Goal: Transaction & Acquisition: Purchase product/service

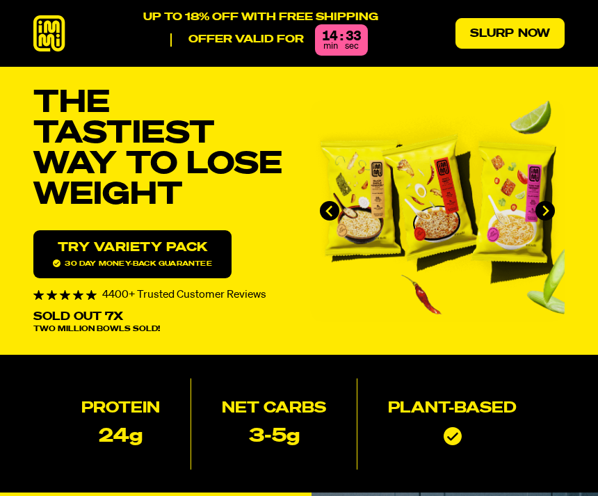
click at [511, 43] on link "Slurp Now" at bounding box center [510, 33] width 109 height 31
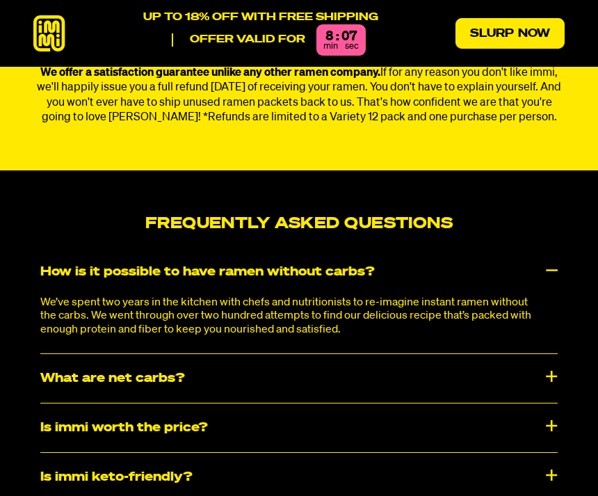
scroll to position [5880, 0]
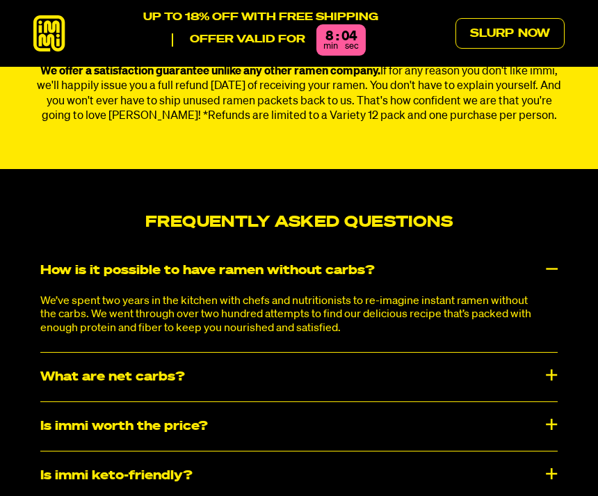
click at [357, 408] on div "Is immi worth the price?" at bounding box center [299, 426] width 518 height 49
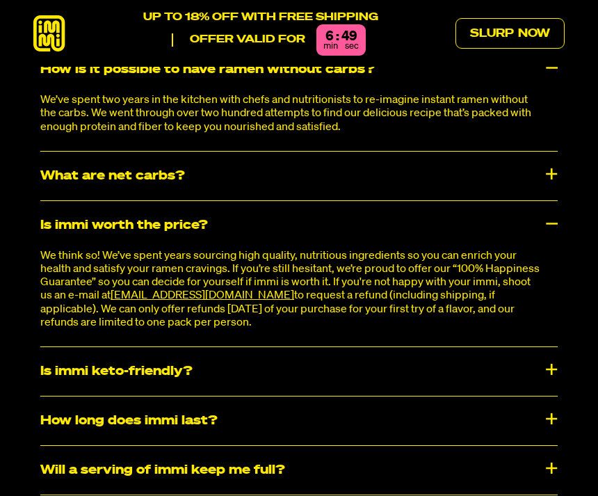
scroll to position [6082, 0]
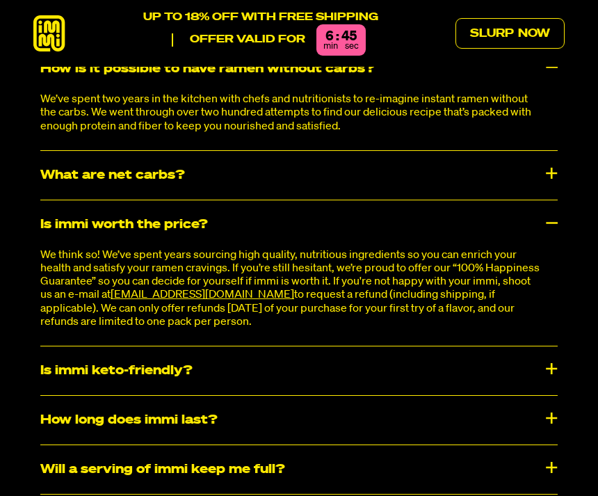
click at [335, 396] on div "How long does immi last?" at bounding box center [299, 420] width 518 height 49
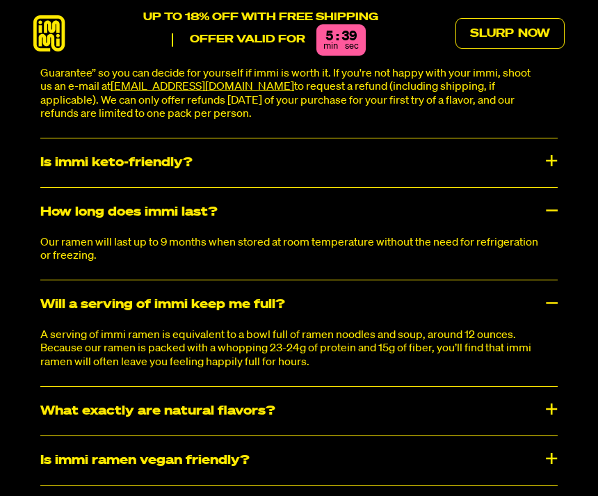
scroll to position [6292, 0]
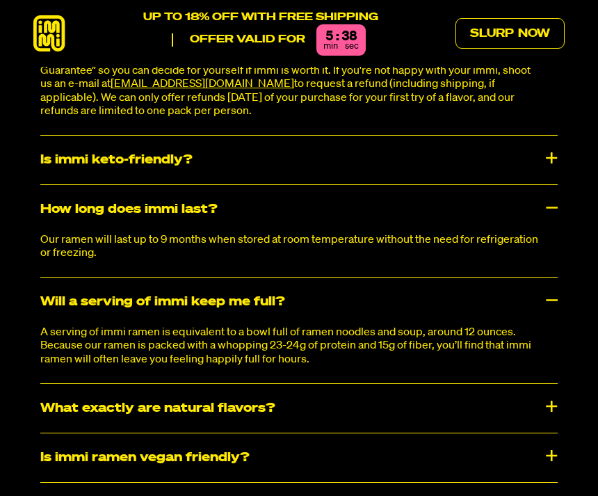
click at [388, 384] on div "What exactly are natural flavors?" at bounding box center [299, 408] width 518 height 49
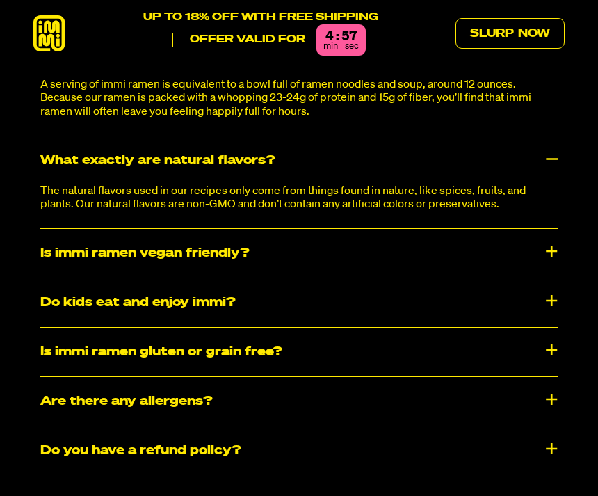
scroll to position [6541, 0]
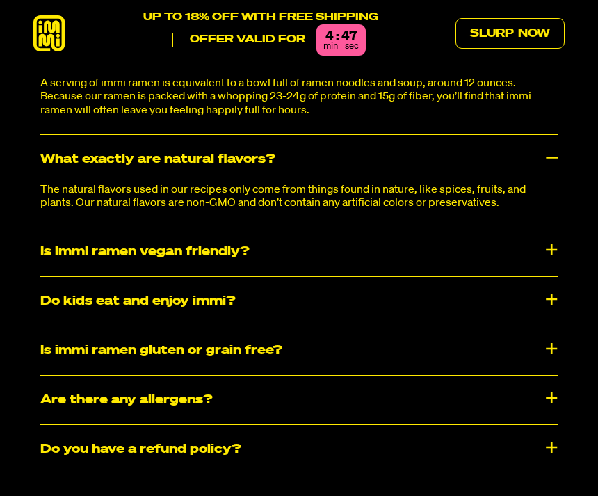
click at [364, 328] on div "Is immi ramen gluten or grain free?" at bounding box center [299, 350] width 518 height 49
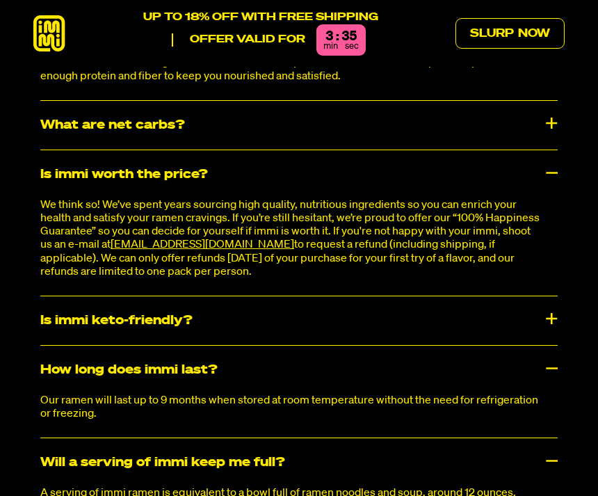
scroll to position [6129, 0]
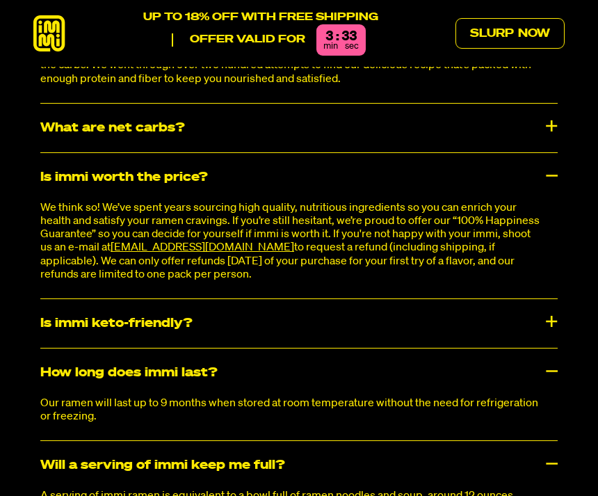
click at [557, 441] on div "Will a serving of immi keep me full?" at bounding box center [299, 465] width 518 height 49
click at [550, 350] on div "How long does immi last?" at bounding box center [299, 373] width 518 height 49
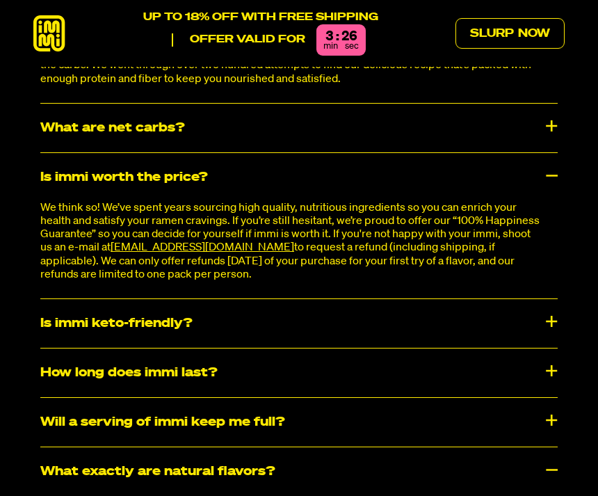
click at [550, 447] on div "What exactly are natural flavors?" at bounding box center [299, 471] width 518 height 49
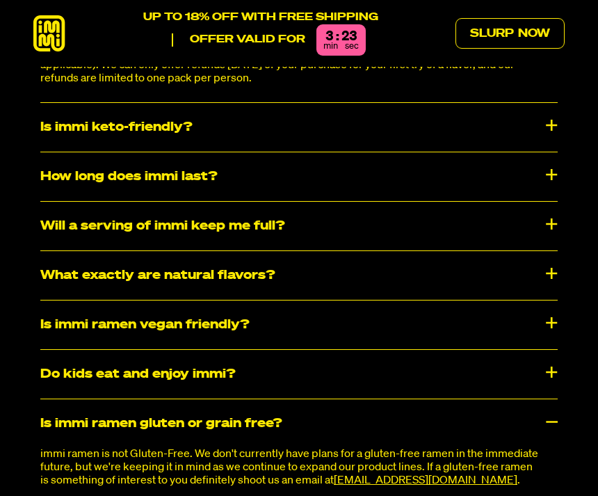
scroll to position [6326, 0]
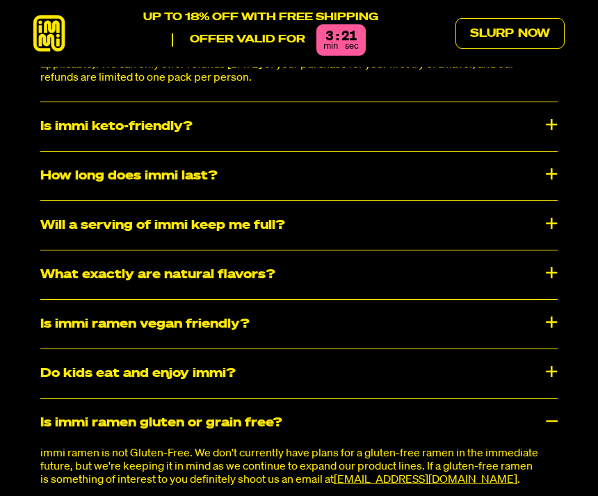
click at [555, 399] on div "Is immi ramen gluten or grain free?" at bounding box center [299, 423] width 518 height 49
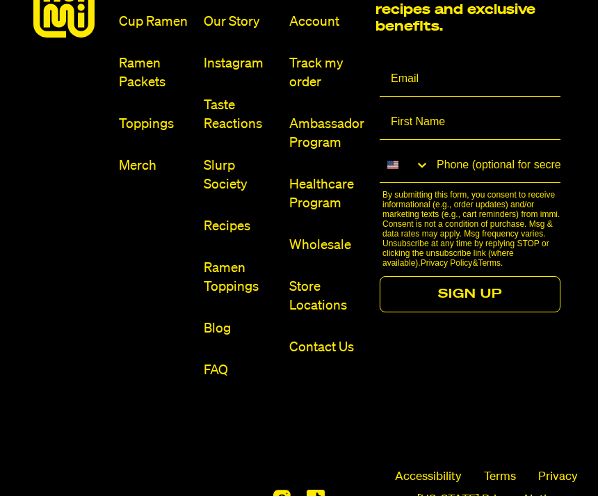
scroll to position [7199, 0]
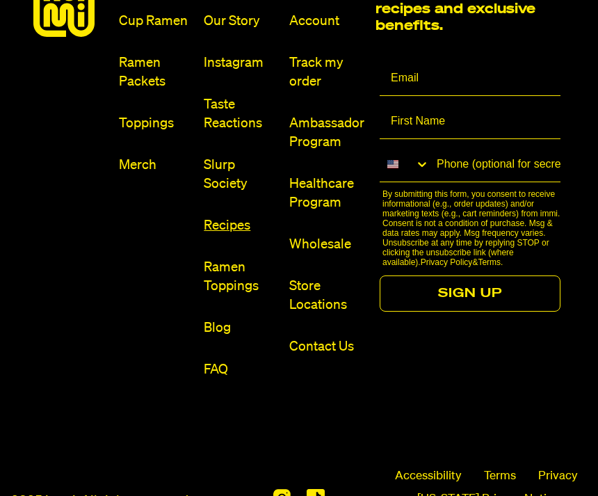
click at [230, 216] on link "Recipes" at bounding box center [241, 225] width 74 height 19
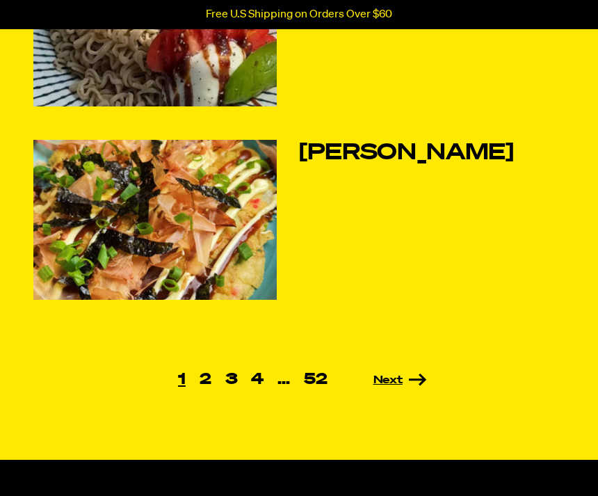
scroll to position [787, 0]
click at [417, 379] on link "Next" at bounding box center [381, 380] width 93 height 11
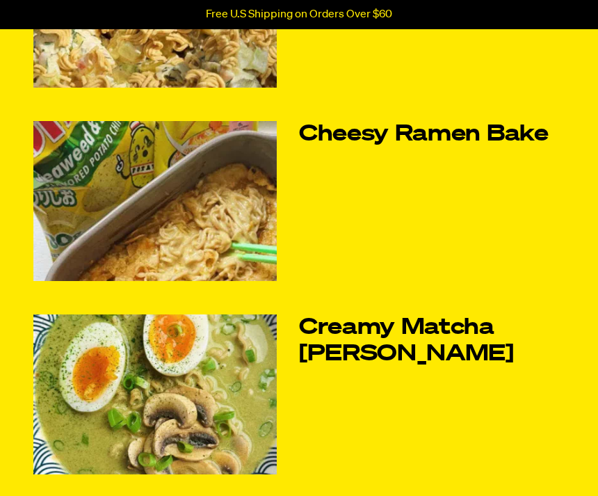
scroll to position [226, 0]
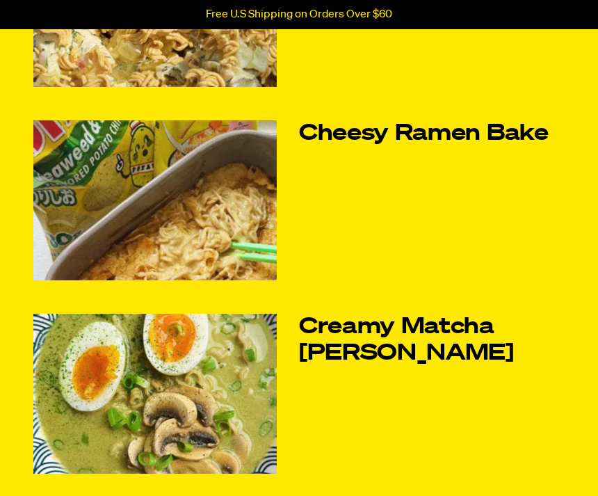
click at [310, 449] on article "Creamy Matcha Miso Ramen" at bounding box center [299, 394] width 532 height 160
click at [328, 433] on article "Creamy Matcha Miso Ramen" at bounding box center [299, 394] width 532 height 160
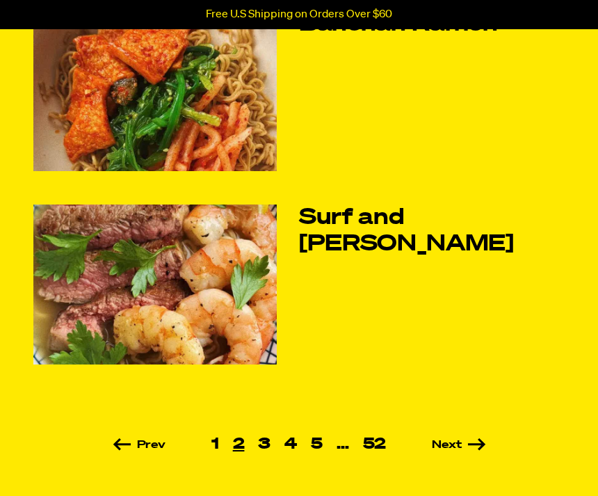
scroll to position [717, 0]
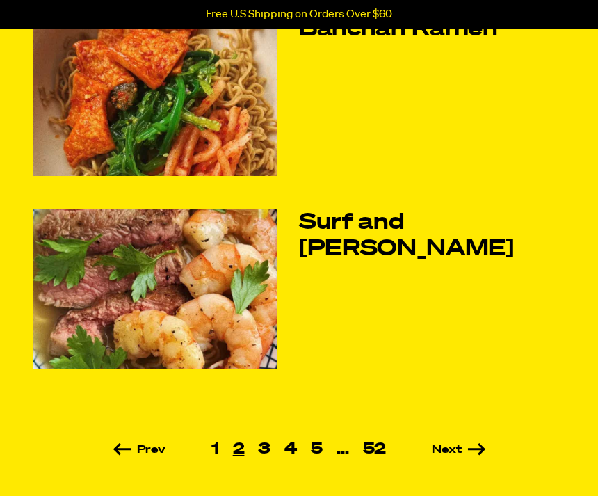
click at [249, 323] on img at bounding box center [155, 290] width 244 height 160
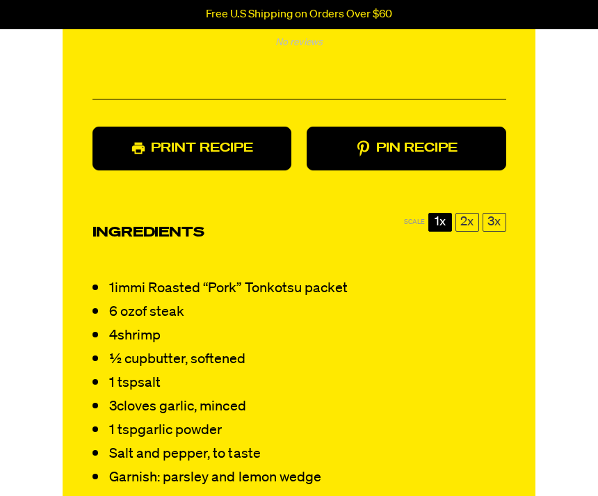
scroll to position [1263, 0]
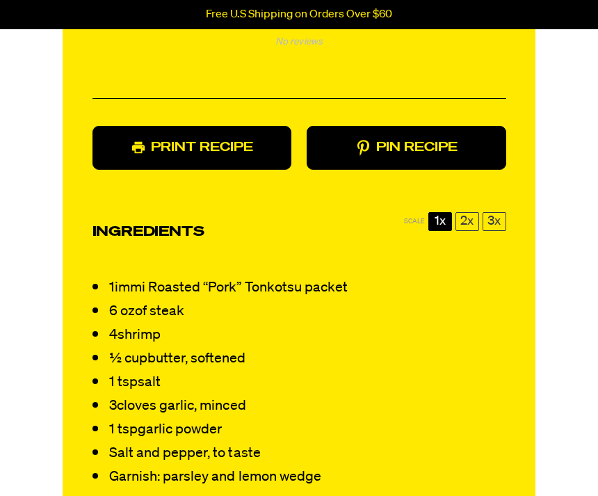
click at [245, 477] on li "Garnish: parsley and lemon wedge" at bounding box center [300, 477] width 414 height 24
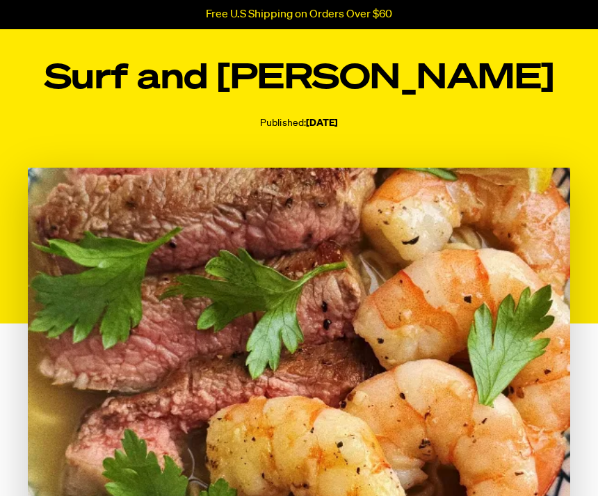
scroll to position [0, 0]
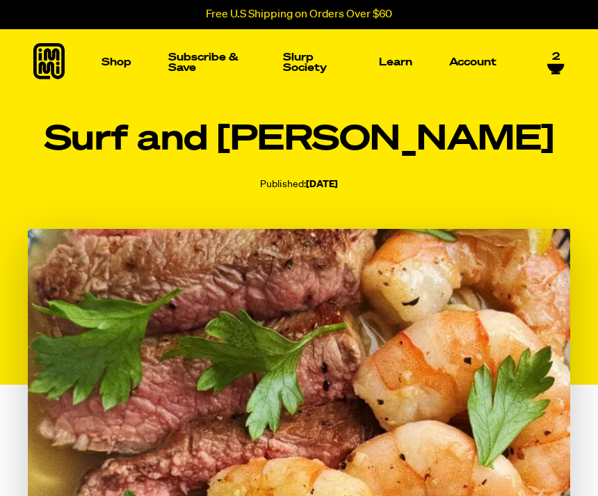
click at [564, 58] on link "2" at bounding box center [556, 59] width 17 height 24
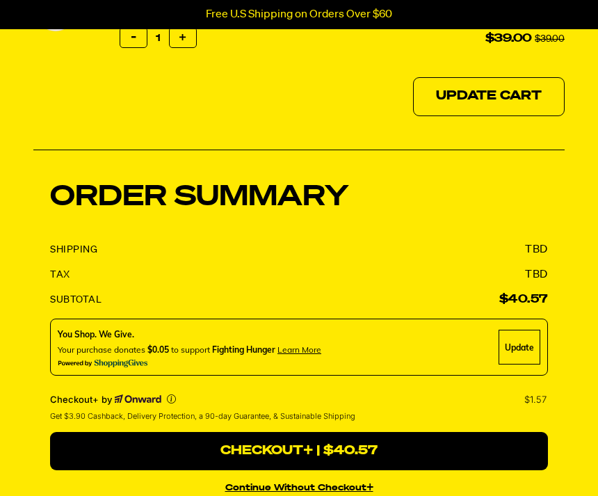
scroll to position [205, 0]
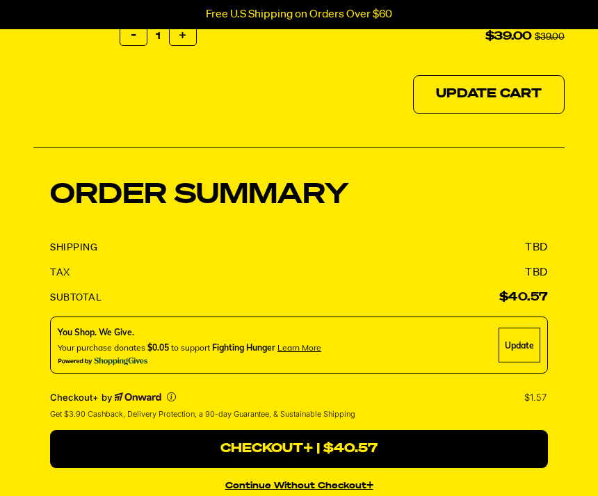
click at [239, 486] on button "continue without Checkout+" at bounding box center [299, 485] width 498 height 20
click at [245, 408] on span "Get $3.90 Cashback, Delivery Protection, a 90-day Guarantee, & Sustainable Ship…" at bounding box center [202, 414] width 305 height 12
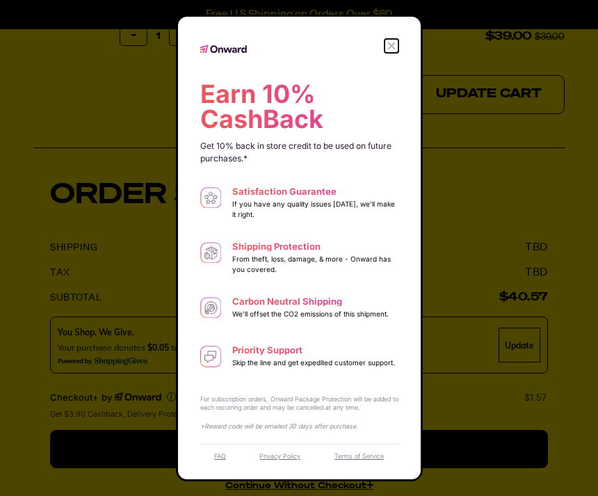
scroll to position [250, 0]
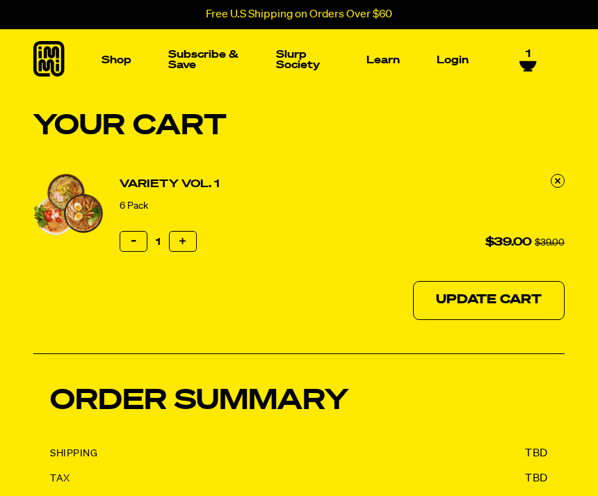
click at [566, 175] on div "Your Cart Variety Vol. 1 6 Pack Reduce item quantity by one 1 Increase item qua…" at bounding box center [299, 412] width 598 height 644
click at [561, 186] on link at bounding box center [558, 181] width 14 height 14
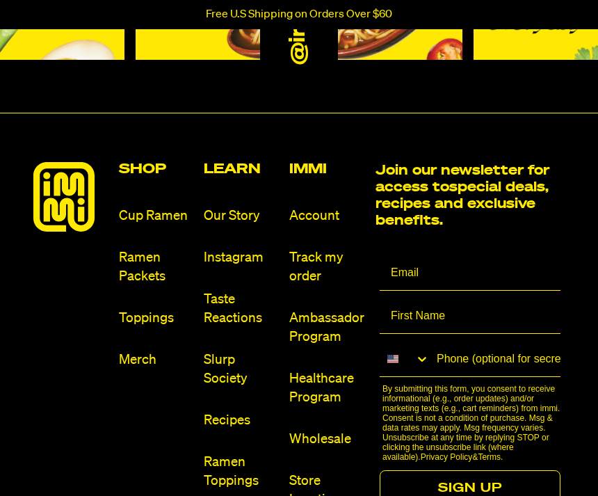
scroll to position [444, 0]
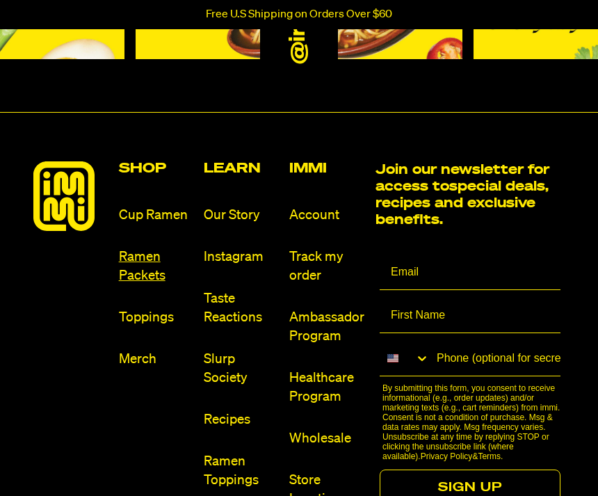
click at [152, 257] on link "Ramen Packets" at bounding box center [156, 267] width 74 height 38
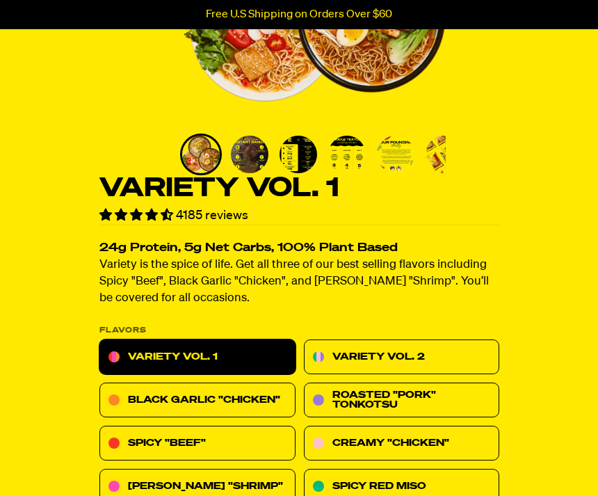
scroll to position [255, 0]
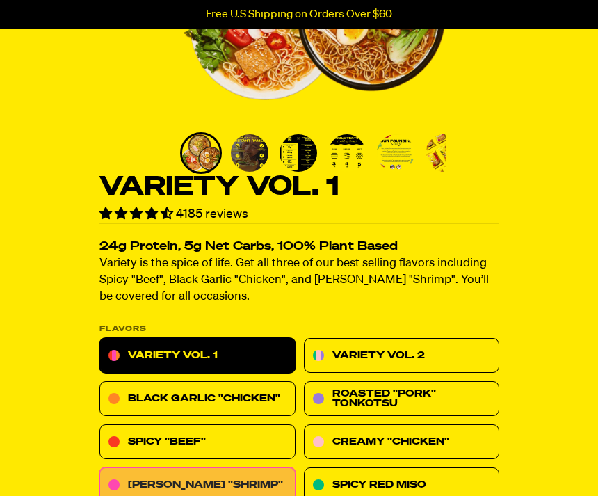
click at [269, 470] on link "Tom Yum "Shrimp"" at bounding box center [197, 485] width 196 height 35
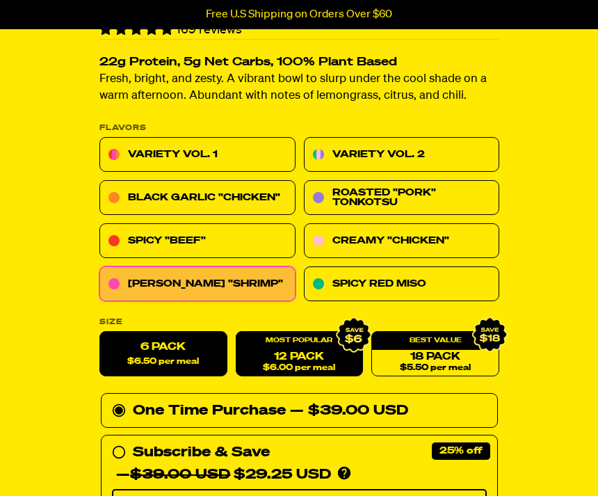
scroll to position [466, 0]
click at [330, 355] on link "12 Pack $6.00 per meal" at bounding box center [299, 354] width 128 height 45
radio input "false"
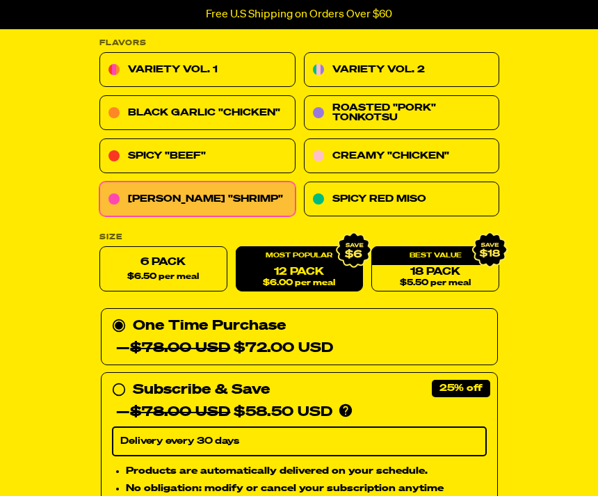
scroll to position [545, 0]
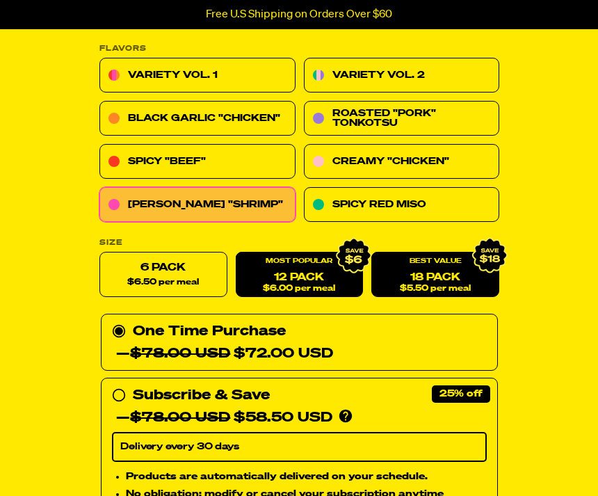
click at [465, 276] on link "18 Pack $5.50 per meal" at bounding box center [436, 275] width 128 height 45
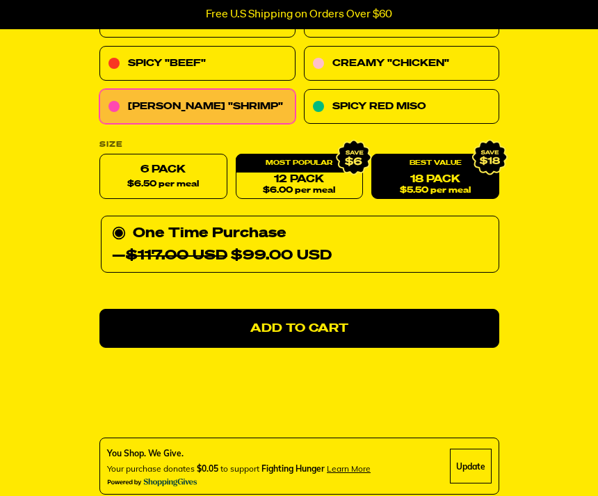
scroll to position [646, 0]
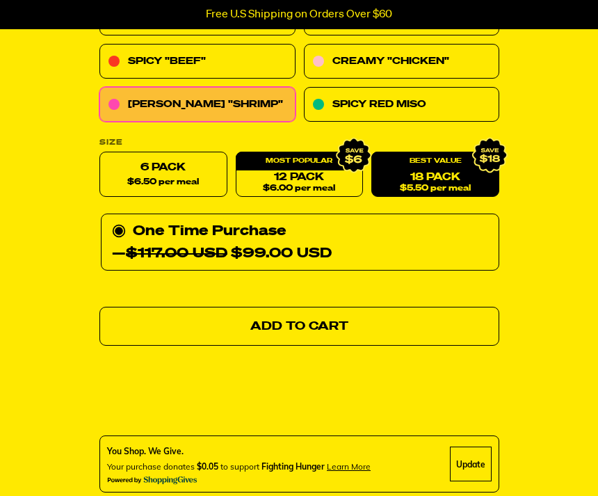
click at [455, 326] on link "Add to Cart" at bounding box center [299, 327] width 400 height 39
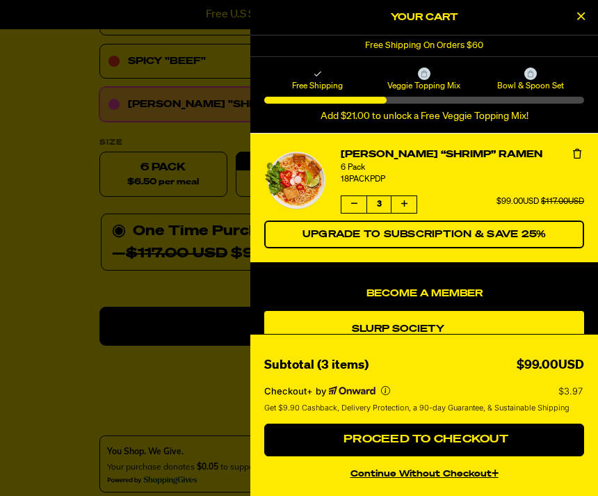
click at [573, 25] on button "Close Cart" at bounding box center [581, 17] width 21 height 21
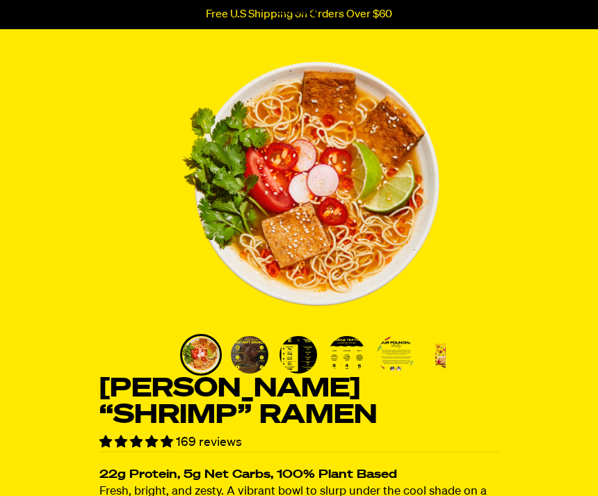
scroll to position [0, 0]
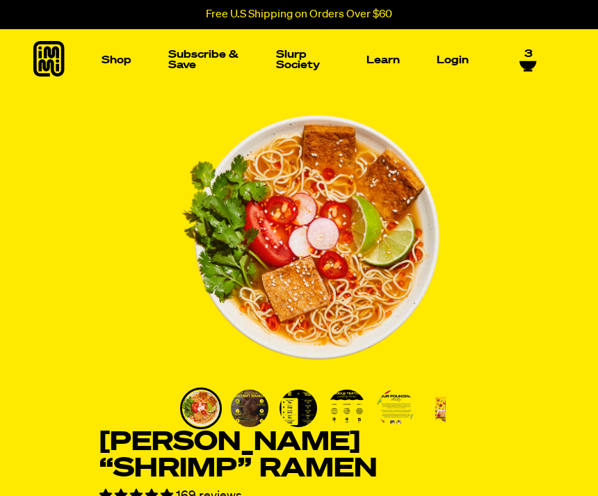
click at [536, 59] on link "3" at bounding box center [528, 60] width 17 height 24
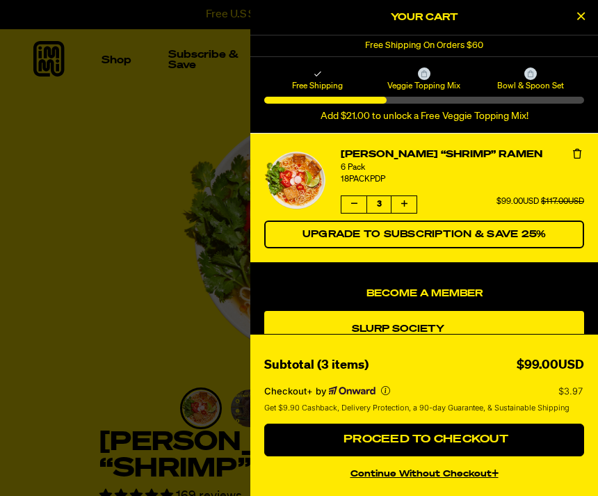
click at [382, 334] on link "Slurp Society Membership" at bounding box center [428, 336] width 152 height 28
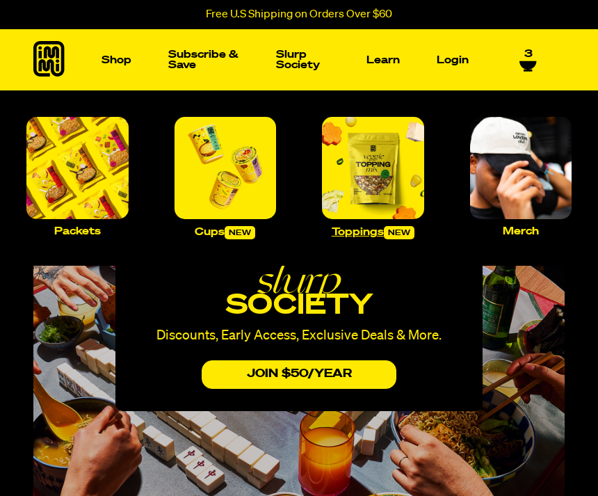
click at [383, 185] on img "Main navigation" at bounding box center [373, 168] width 102 height 102
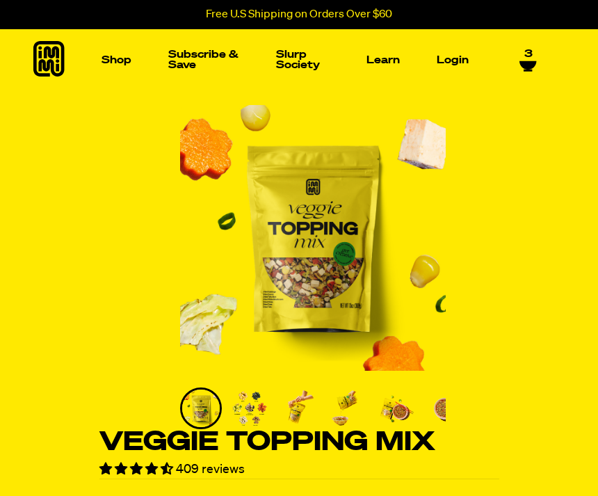
click at [533, 61] on icon at bounding box center [528, 65] width 17 height 8
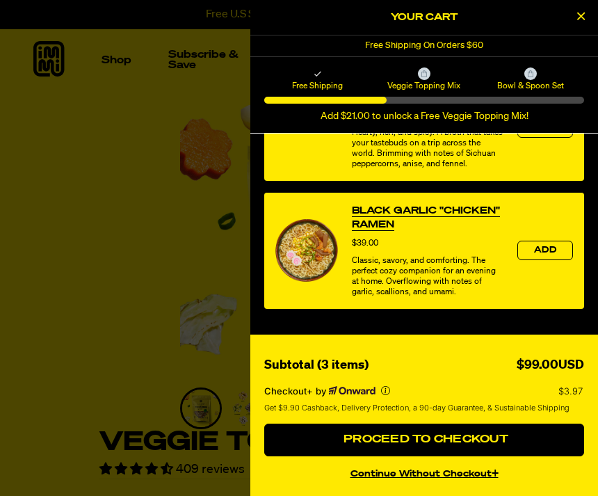
scroll to position [681, 0]
click at [540, 81] on span "Bowl & Spoon Set" at bounding box center [531, 85] width 102 height 11
click at [533, 83] on span "Bowl & Spoon Set" at bounding box center [531, 85] width 102 height 11
click at [542, 95] on div "Free Shipping Veggie Topping Mix Bowl & Spoon Set Add $21.00 to unlock a Free V…" at bounding box center [424, 94] width 320 height 55
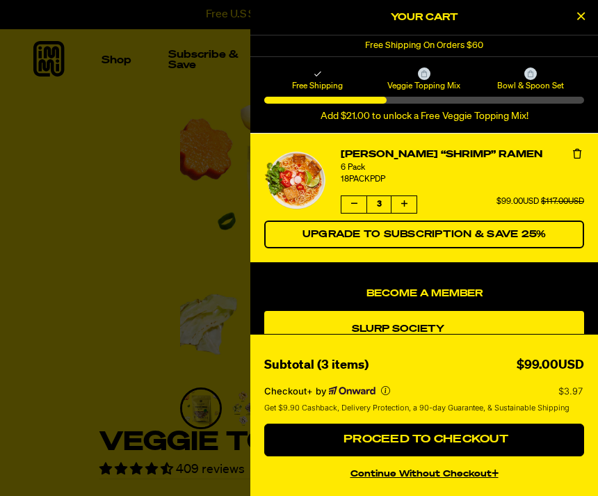
scroll to position [0, 0]
click at [548, 86] on span "Bowl & Spoon Set" at bounding box center [531, 85] width 102 height 11
click at [539, 76] on div "Bowl & Spoon Set" at bounding box center [531, 79] width 106 height 24
click at [536, 75] on div at bounding box center [531, 73] width 13 height 13
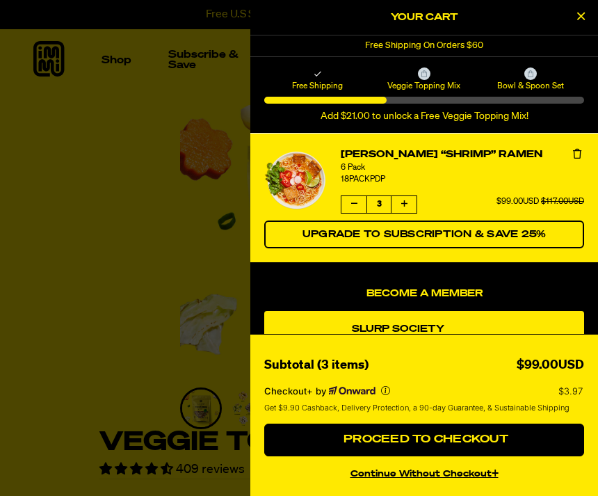
click at [527, 105] on div "Add $21.00 to unlock a Free Veggie Topping Mix!" at bounding box center [424, 110] width 320 height 26
click at [526, 104] on div "Add $21.00 to unlock a Free Veggie Topping Mix!" at bounding box center [424, 110] width 320 height 26
click at [540, 104] on div "Add $21.00 to unlock a Free Veggie Topping Mix!" at bounding box center [424, 110] width 320 height 26
click at [540, 103] on div at bounding box center [424, 100] width 320 height 7
click at [527, 81] on span "Bowl & Spoon Set" at bounding box center [531, 85] width 102 height 11
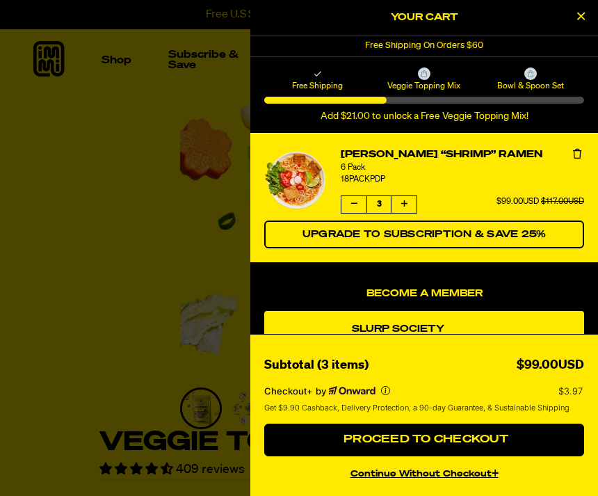
click at [526, 81] on span "Bowl & Spoon Set" at bounding box center [531, 85] width 102 height 11
click at [530, 77] on div at bounding box center [531, 73] width 13 height 13
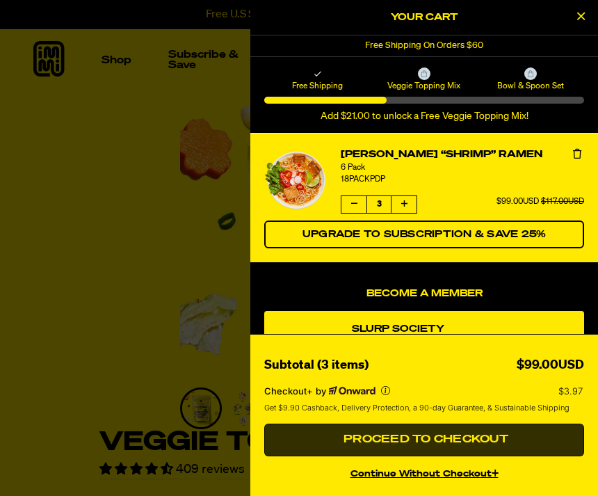
click at [486, 445] on span "Proceed to Checkout" at bounding box center [424, 439] width 168 height 11
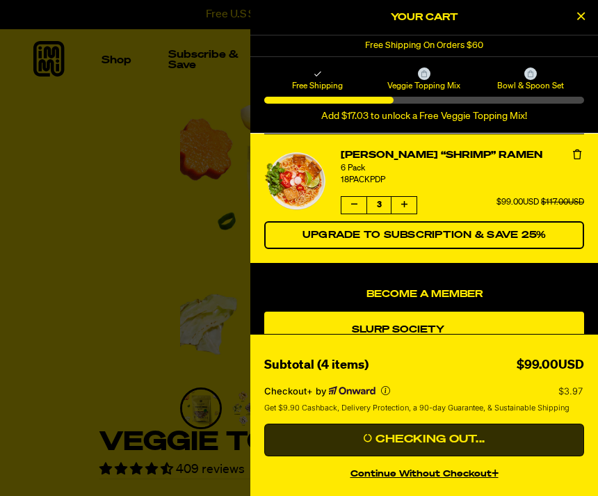
click at [335, 442] on button "Checking Out..." at bounding box center [424, 440] width 320 height 33
